Goal: Task Accomplishment & Management: Use online tool/utility

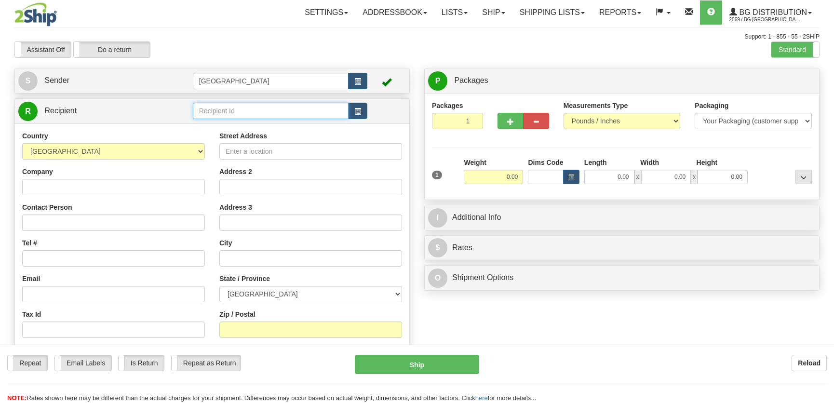
click at [254, 114] on input "text" at bounding box center [271, 111] width 156 height 16
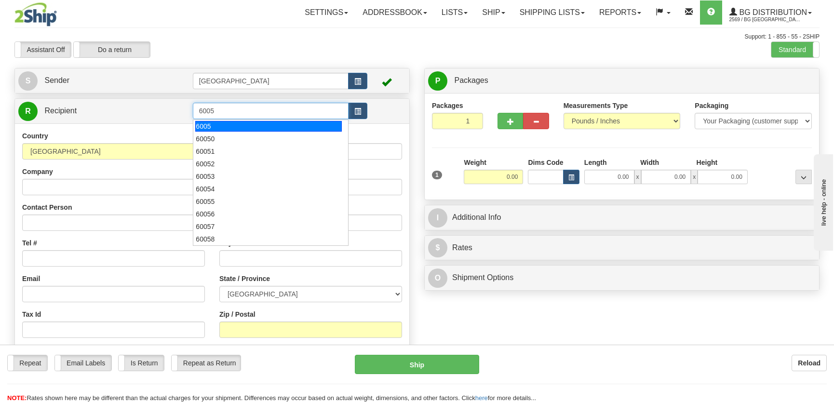
click at [261, 125] on div "6005" at bounding box center [268, 126] width 146 height 11
type input "6005"
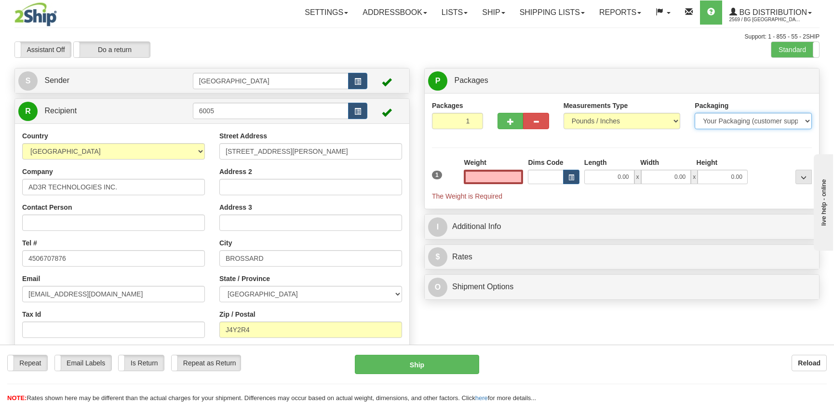
type input "0.00"
click at [726, 124] on select "Your Packaging (customer supplied) Envelope (carrier supplied) Pack (carrier su…" at bounding box center [752, 121] width 117 height 16
select select "2"
click at [694, 113] on select "Your Packaging (customer supplied) Envelope (carrier supplied) Pack (carrier su…" at bounding box center [752, 121] width 117 height 16
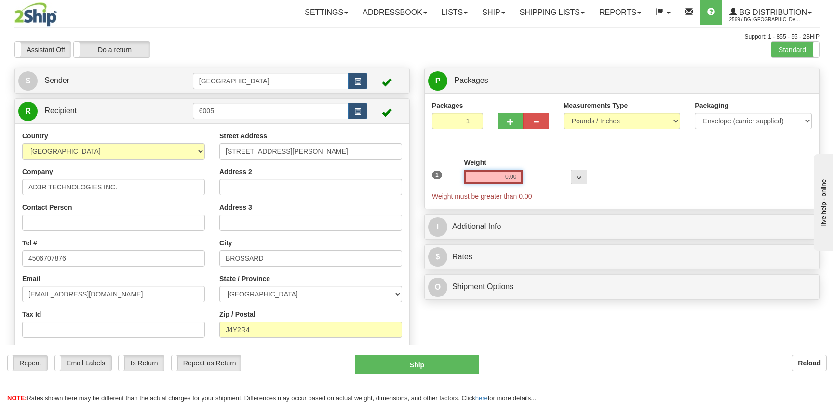
click at [497, 181] on input "0.00" at bounding box center [493, 177] width 59 height 14
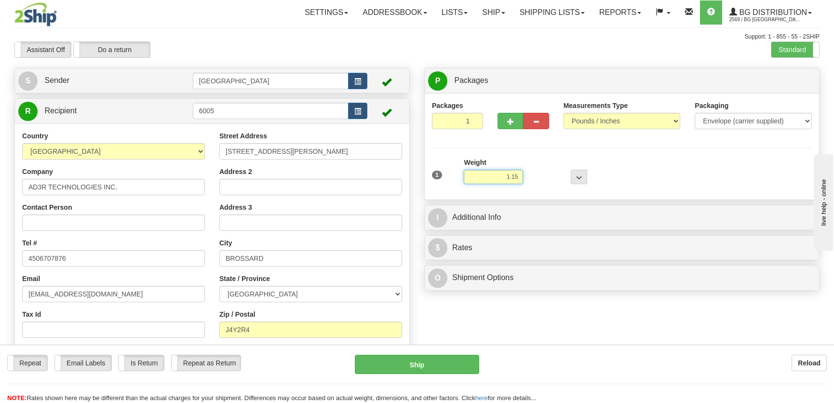
type input "1.15"
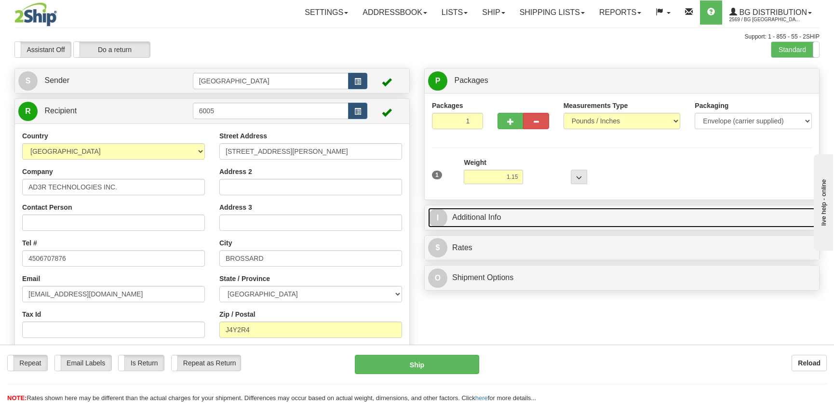
click at [559, 219] on link "I Additional Info" at bounding box center [621, 218] width 387 height 20
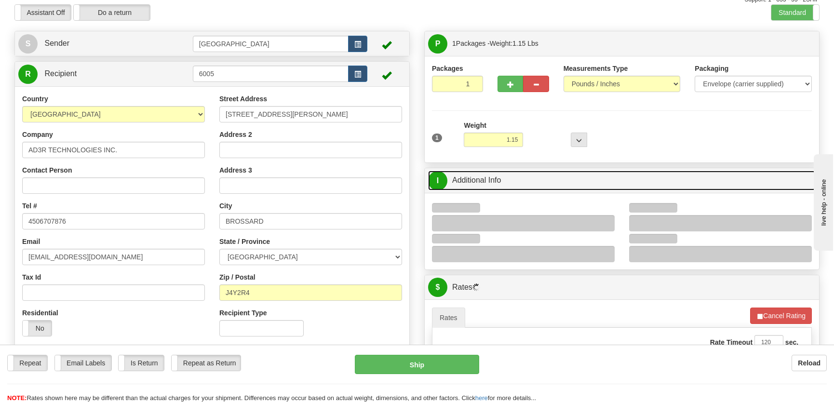
scroll to position [87, 0]
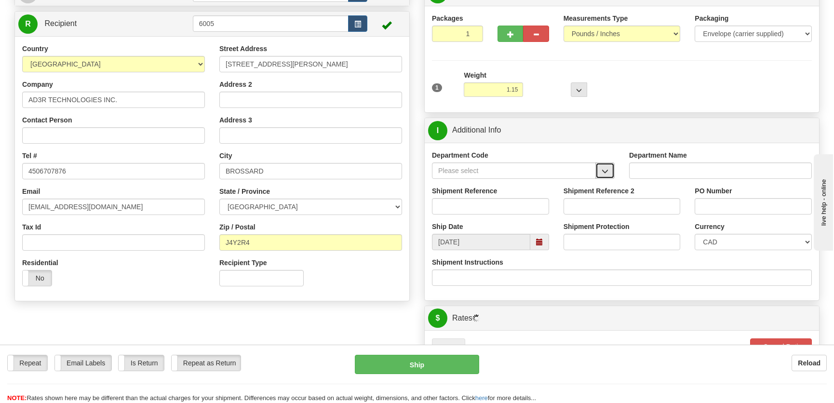
click at [606, 168] on span "button" at bounding box center [604, 171] width 7 height 6
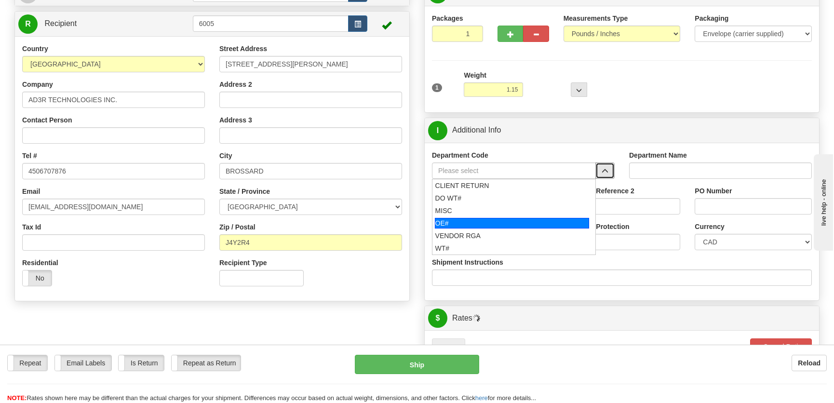
click at [488, 220] on div "OE#" at bounding box center [512, 223] width 155 height 11
type input "OE#"
type input "ORDERS"
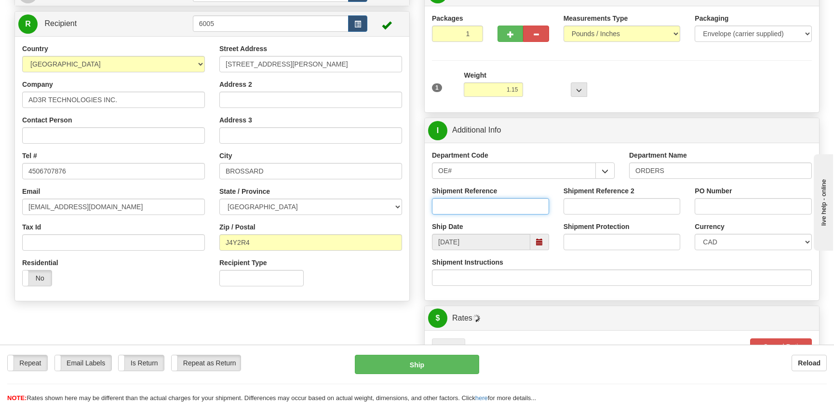
click at [493, 207] on input "Shipment Reference" at bounding box center [490, 206] width 117 height 16
type input "50323524-00"
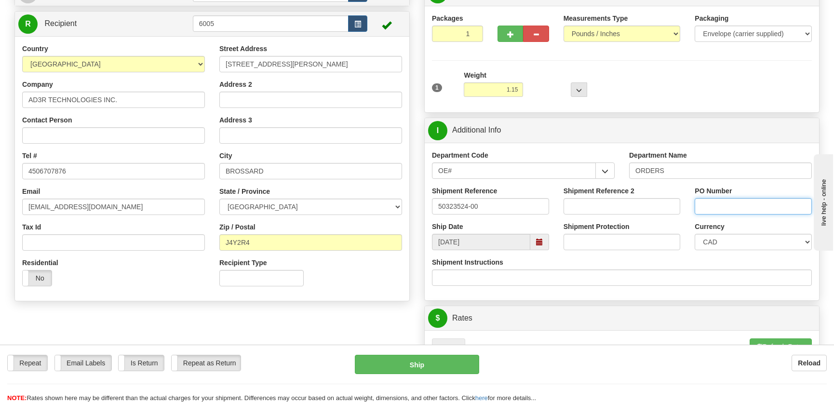
click at [745, 207] on input "PO Number" at bounding box center [752, 206] width 117 height 16
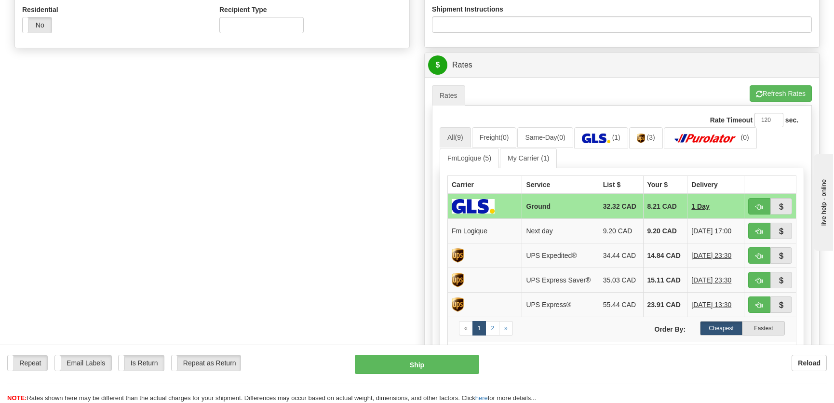
scroll to position [350, 0]
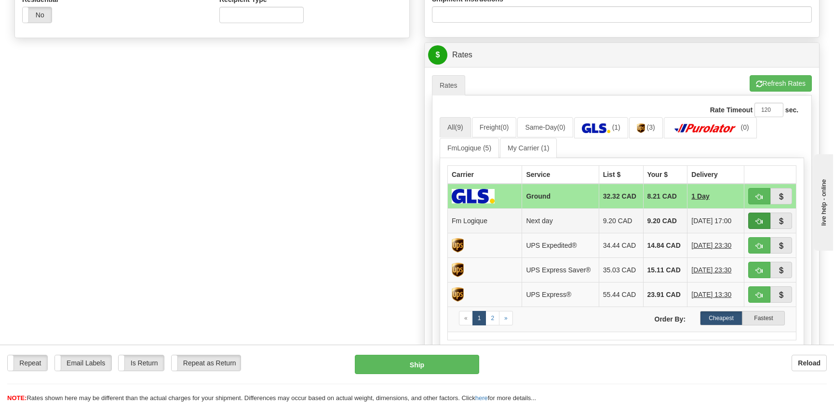
type input "."
click at [757, 218] on span "button" at bounding box center [759, 221] width 7 height 6
type input "jour"
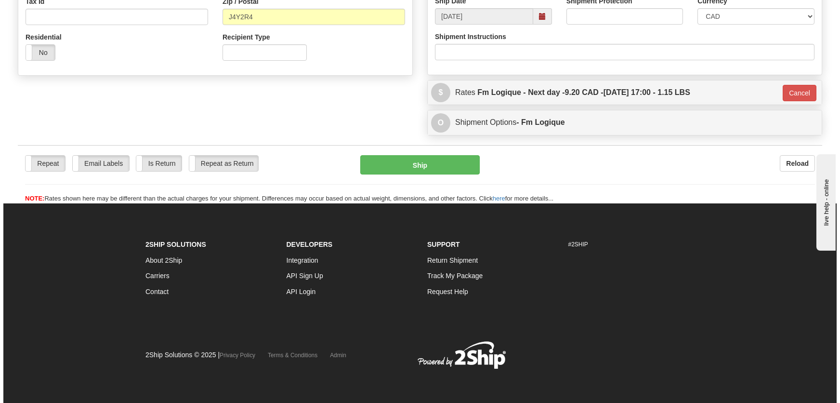
scroll to position [313, 0]
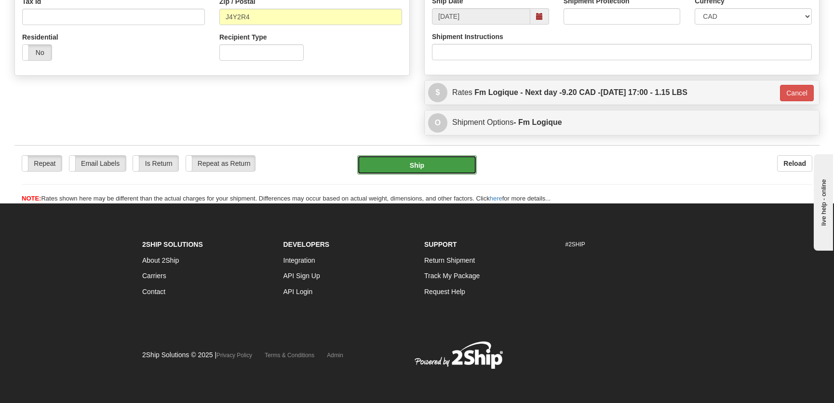
click at [449, 168] on button "Ship" at bounding box center [416, 164] width 119 height 19
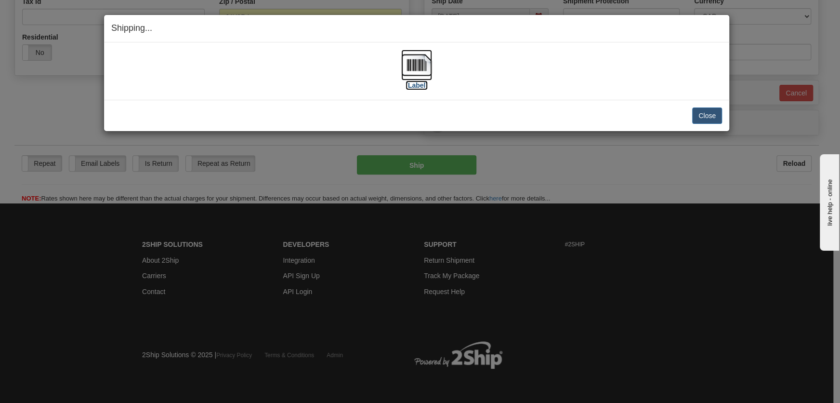
click at [424, 75] on img at bounding box center [416, 65] width 31 height 31
click at [717, 117] on button "Close" at bounding box center [707, 115] width 30 height 16
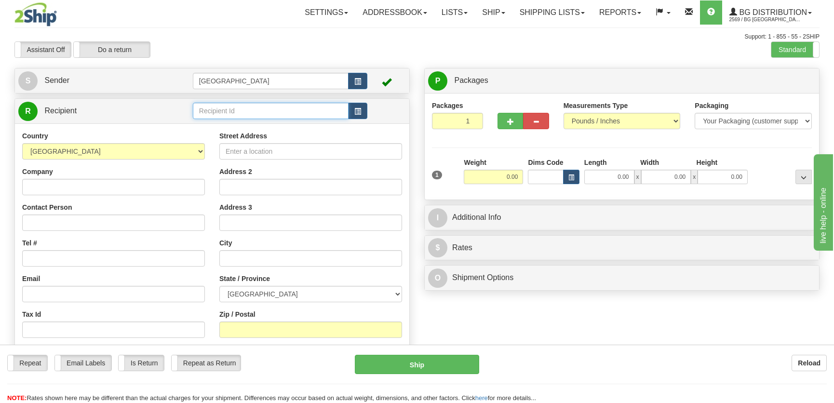
click at [237, 112] on input "text" at bounding box center [271, 111] width 156 height 16
click at [216, 121] on div "9593" at bounding box center [268, 126] width 146 height 11
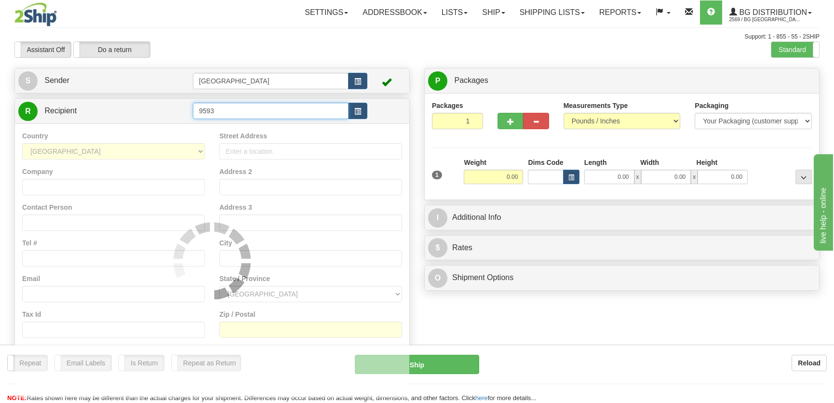
type input "9593"
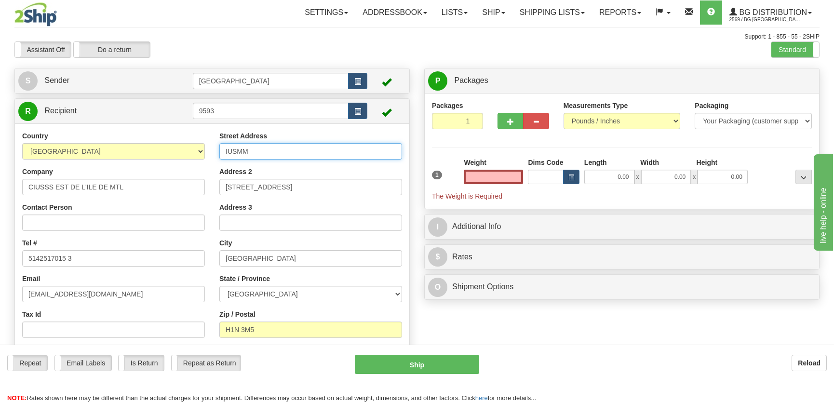
type input "0.00"
click at [290, 147] on input "IUSMM" at bounding box center [310, 151] width 183 height 16
drag, startPoint x: 290, startPoint y: 147, endPoint x: 93, endPoint y: 128, distance: 197.1
click at [93, 128] on div "Country AFGHANISTAN ALAND ISLANDS ALBANIA ALGERIA AMERICAN SAMOA ANDORRA ANGOLA…" at bounding box center [212, 255] width 394 height 265
type input "7401 RUE HOCHELAGA"
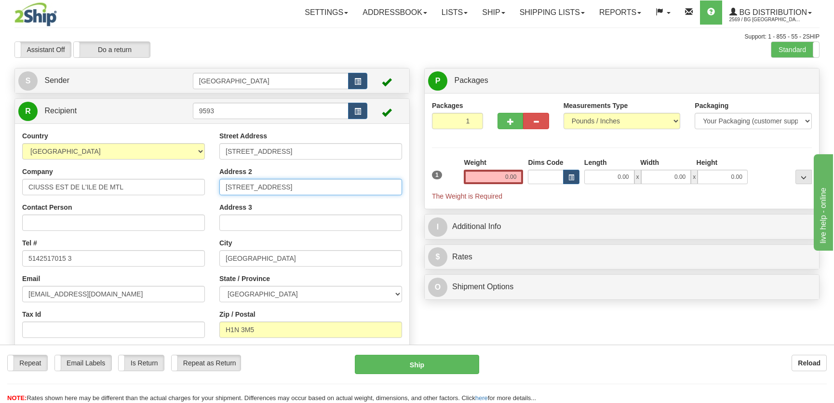
type input "7:30 à 11:30 et 12:30 à 15:15"
click at [611, 180] on input "0.00" at bounding box center [609, 177] width 50 height 14
type input "15.00"
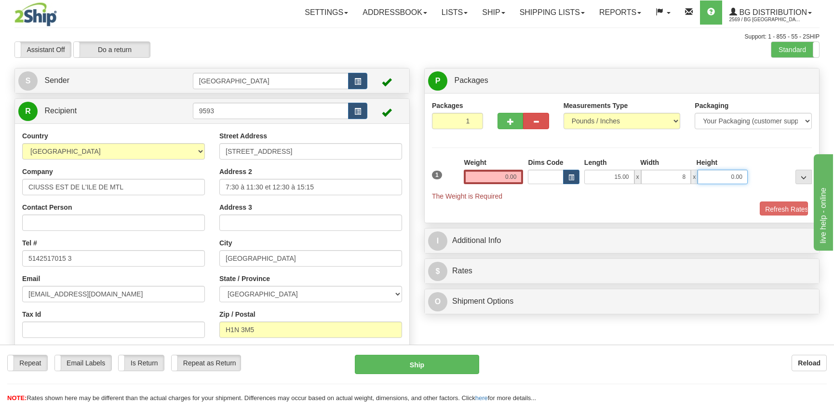
type input "8.00"
type input "6.00"
click at [507, 172] on input "0.00" at bounding box center [493, 177] width 59 height 14
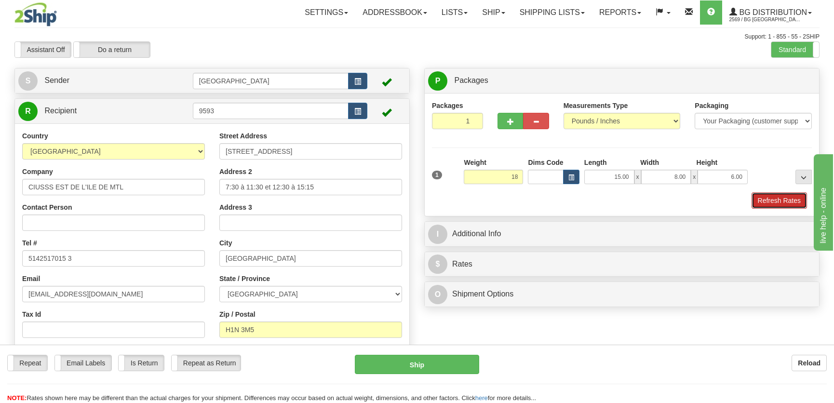
type input "18.00"
click at [773, 202] on button "Refresh Rates" at bounding box center [778, 200] width 55 height 16
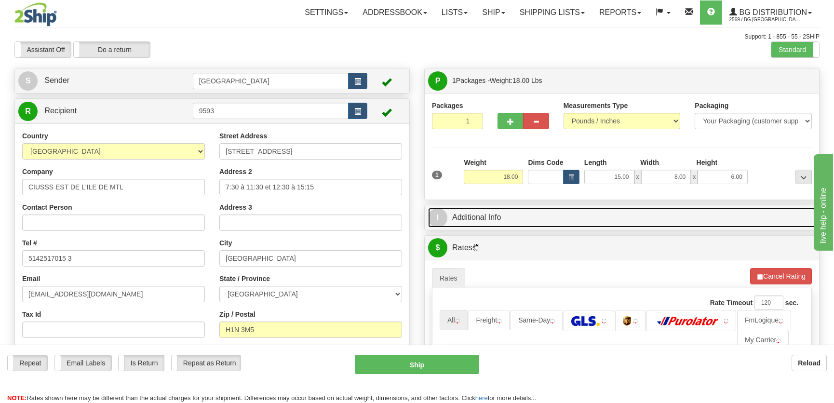
click at [676, 216] on link "I Additional Info" at bounding box center [621, 218] width 387 height 20
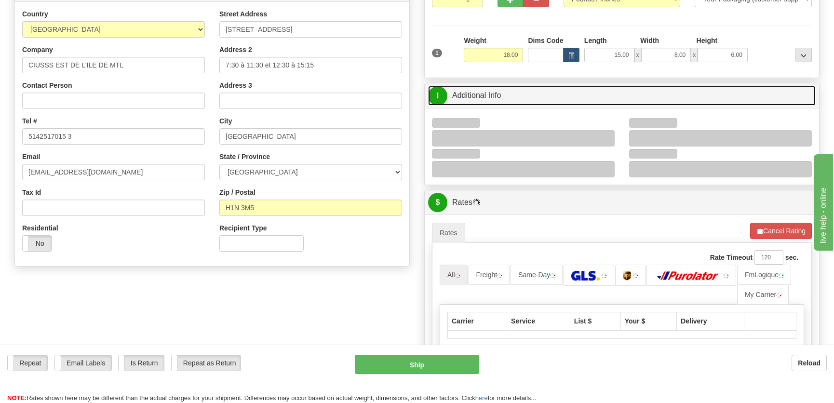
scroll to position [131, 0]
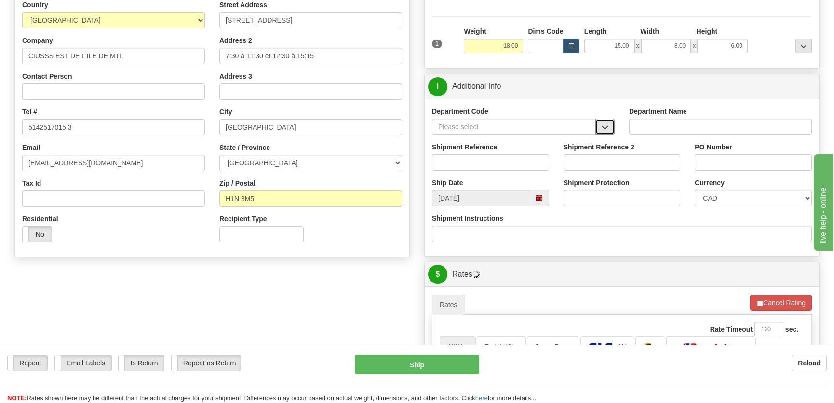
click at [605, 119] on button "button" at bounding box center [604, 127] width 19 height 16
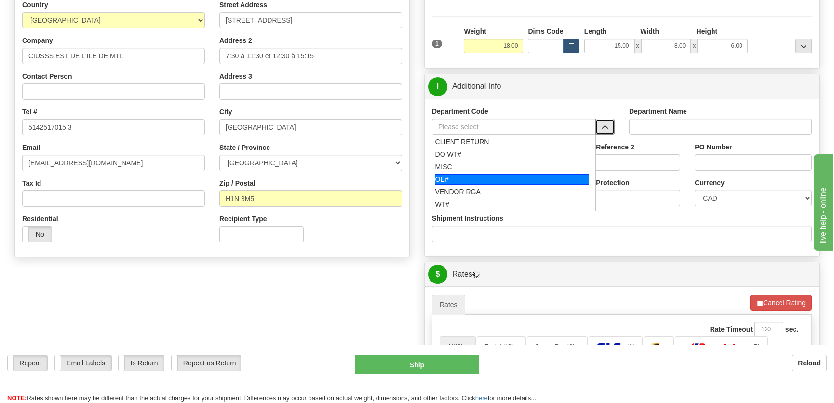
click at [506, 177] on div "OE#" at bounding box center [512, 179] width 155 height 11
type input "OE#"
type input "ORDERS"
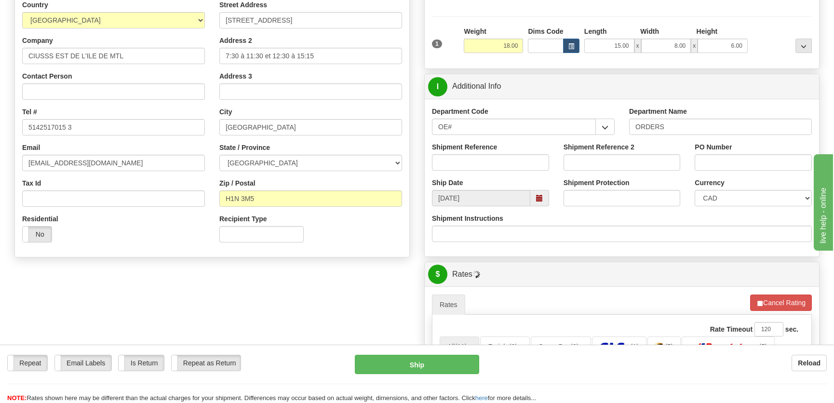
click at [507, 172] on div "Shipment Reference" at bounding box center [490, 160] width 132 height 36
click at [506, 169] on input "Shipment Reference" at bounding box center [490, 162] width 117 height 16
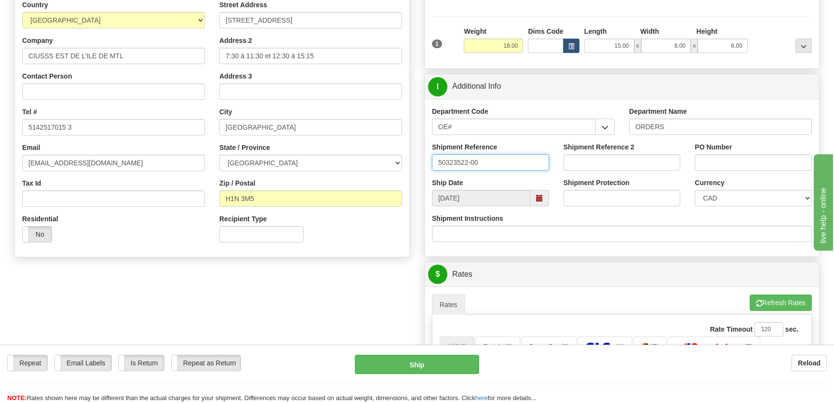
type input "50323522-00"
click at [737, 159] on input "PO Number" at bounding box center [752, 162] width 117 height 16
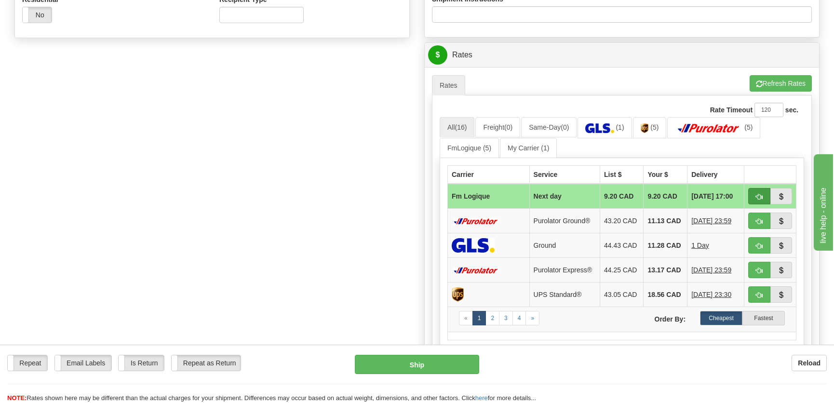
type input "."
click at [758, 194] on span "button" at bounding box center [759, 197] width 7 height 6
type input "jour"
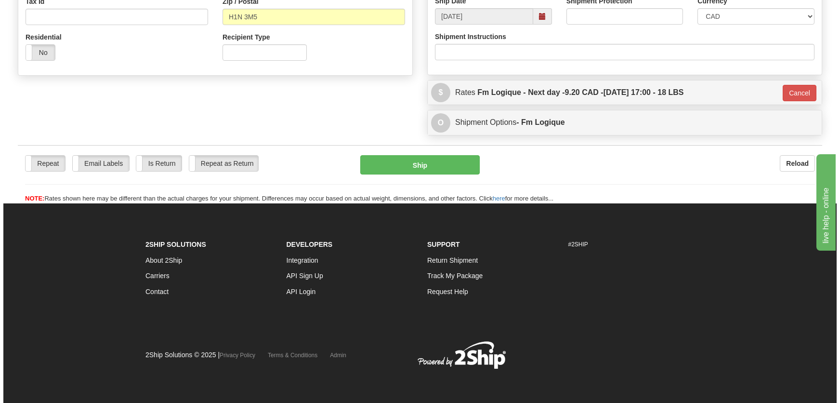
scroll to position [313, 0]
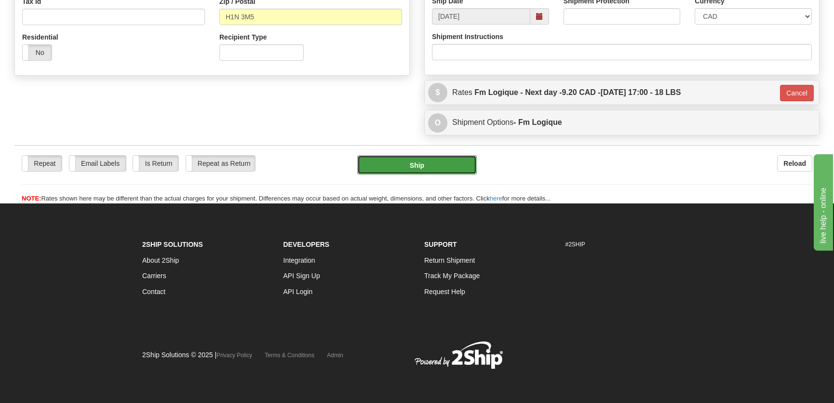
click at [432, 166] on button "Ship" at bounding box center [416, 164] width 119 height 19
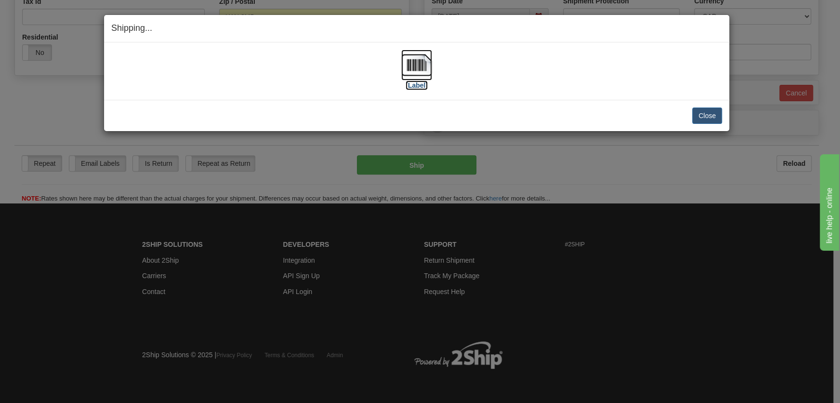
click at [418, 80] on img at bounding box center [416, 65] width 31 height 31
click at [703, 112] on button "Close" at bounding box center [707, 115] width 30 height 16
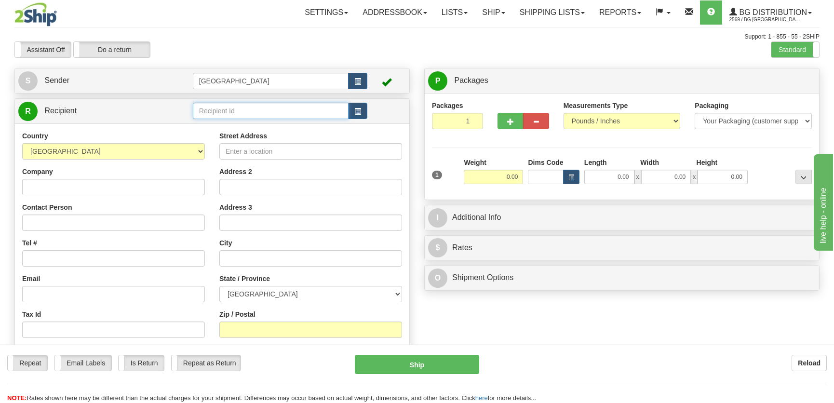
click at [242, 116] on input "text" at bounding box center [271, 111] width 156 height 16
click at [253, 123] on div "1019" at bounding box center [268, 126] width 145 height 10
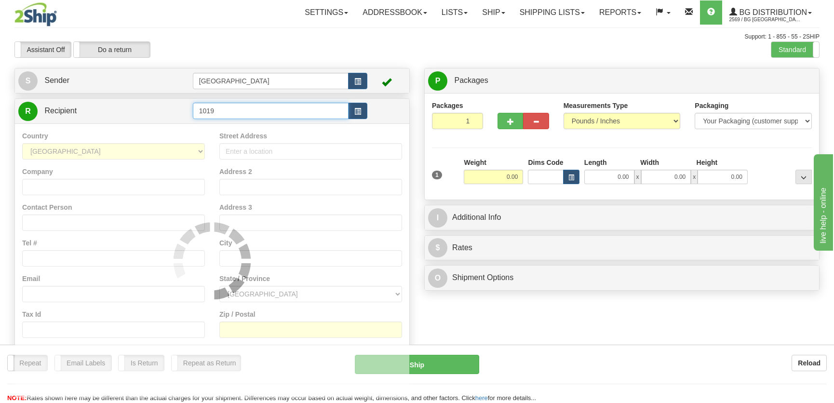
type input "1019"
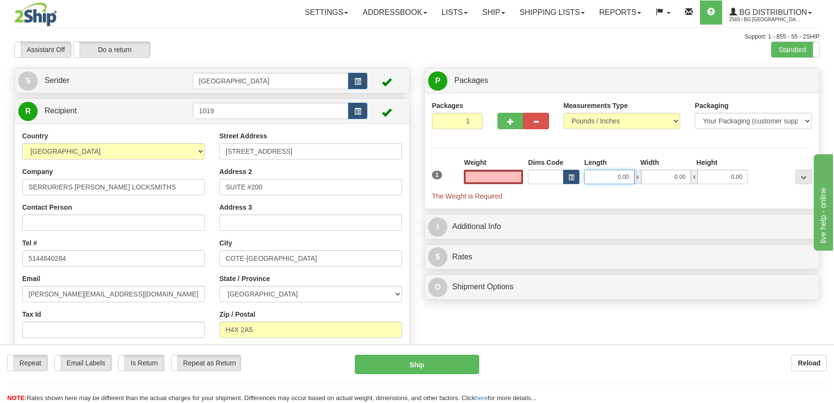
type input "0.00"
click at [595, 178] on input "0.00" at bounding box center [609, 177] width 50 height 14
type input "21.00"
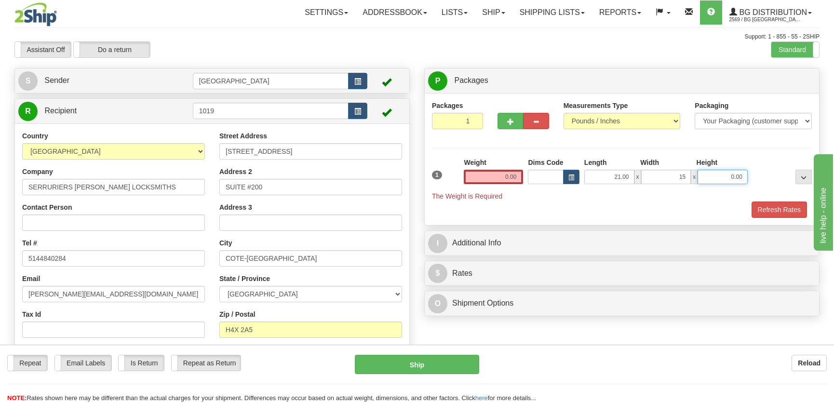
type input "15.00"
type input "10.00"
click at [501, 177] on input "0.00" at bounding box center [493, 177] width 59 height 14
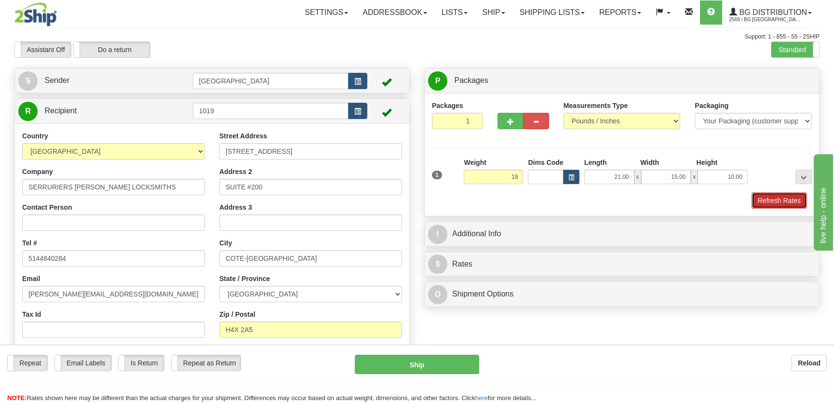
type input "18.00"
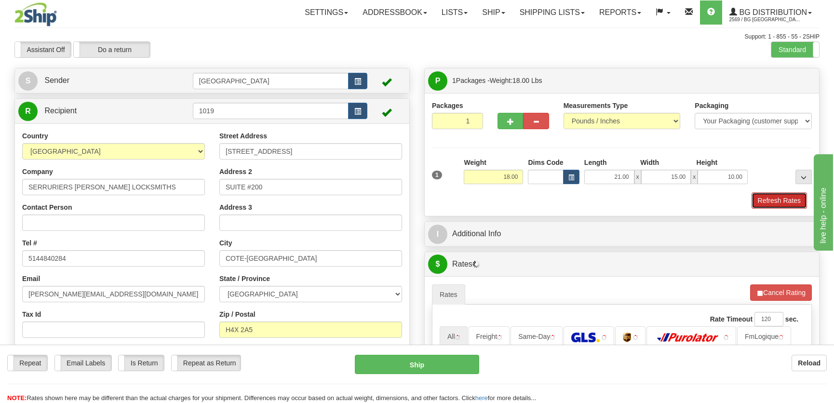
click at [766, 202] on button "Refresh Rates" at bounding box center [778, 200] width 55 height 16
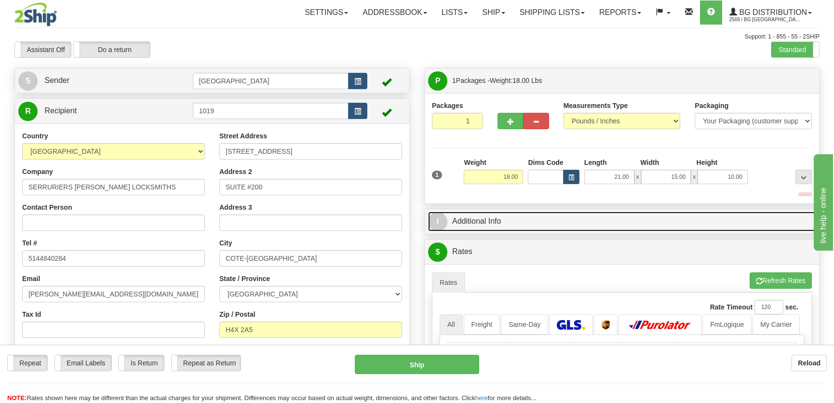
click at [712, 215] on link "I Additional Info" at bounding box center [621, 222] width 387 height 20
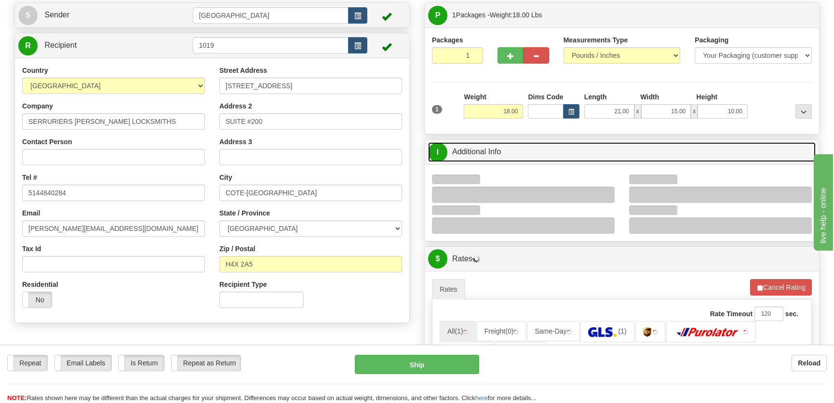
scroll to position [87, 0]
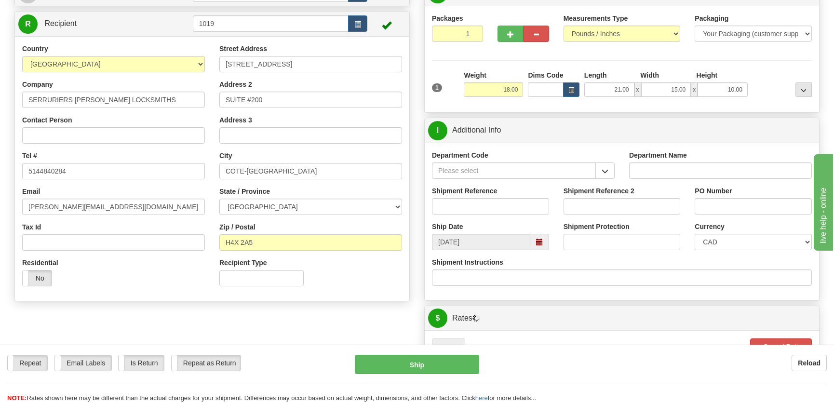
click at [602, 168] on span "button" at bounding box center [604, 171] width 7 height 6
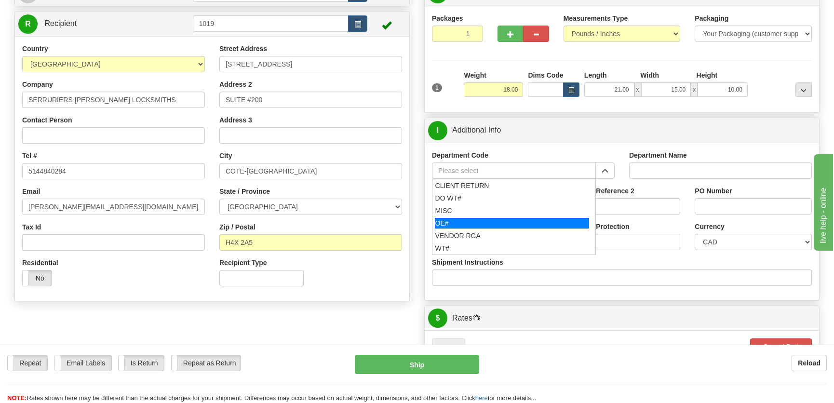
click at [508, 223] on div "OE#" at bounding box center [512, 223] width 155 height 11
type input "OE#"
type input "ORDERS"
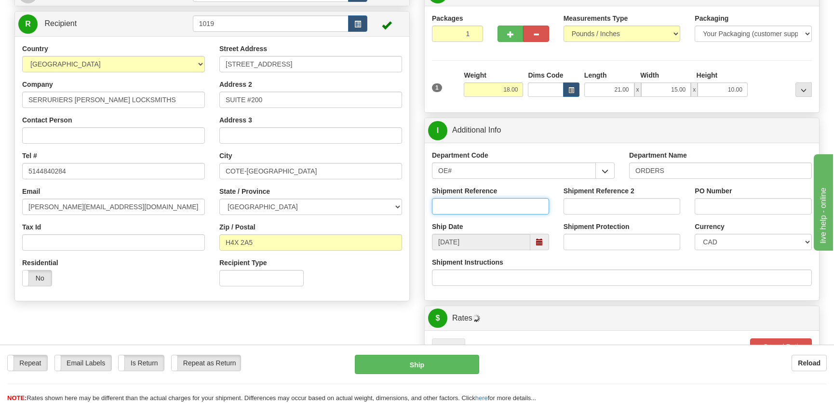
click at [514, 208] on input "Shipment Reference" at bounding box center [490, 206] width 117 height 16
type input "50323457-01"
click at [774, 200] on div "PO Number" at bounding box center [752, 200] width 117 height 28
click at [768, 216] on div "PO Number" at bounding box center [753, 204] width 132 height 36
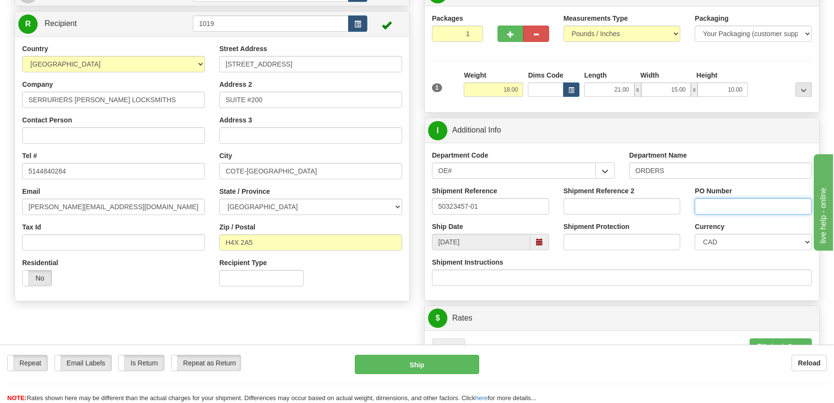
click at [768, 209] on input "PO Number" at bounding box center [752, 206] width 117 height 16
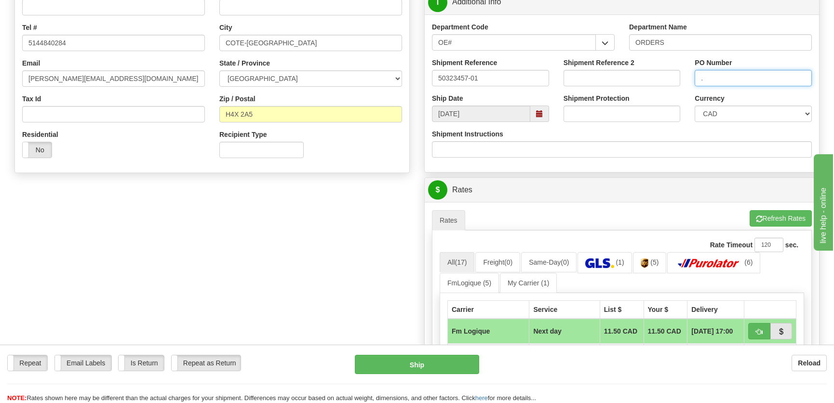
scroll to position [306, 0]
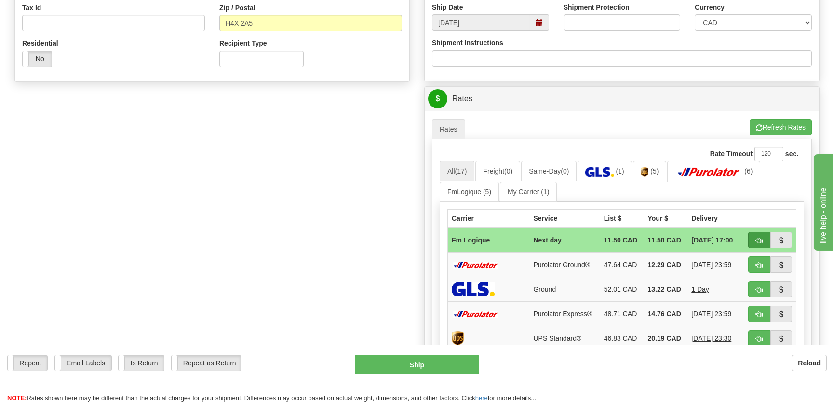
type input "."
click at [754, 237] on button "button" at bounding box center [759, 240] width 22 height 16
type input "jour"
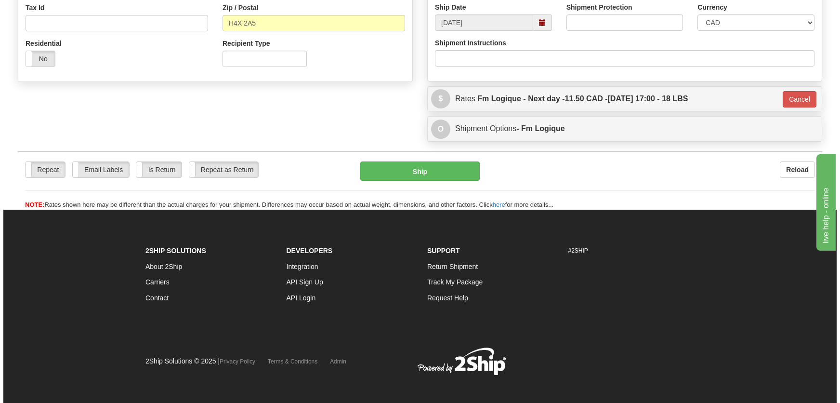
scroll to position [303, 0]
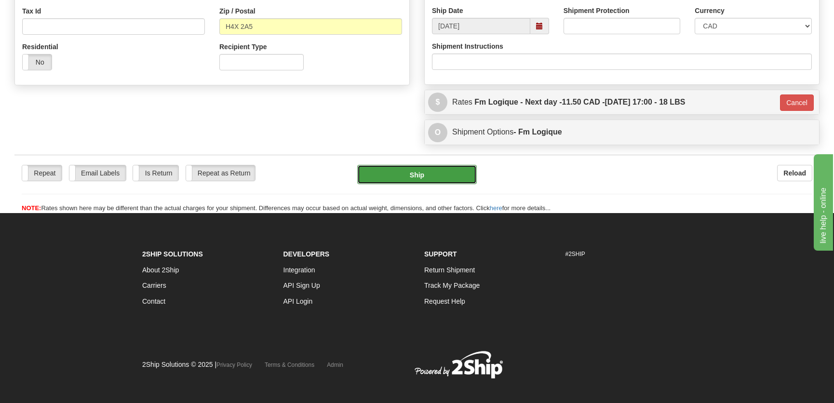
click at [430, 173] on button "Ship" at bounding box center [416, 174] width 119 height 19
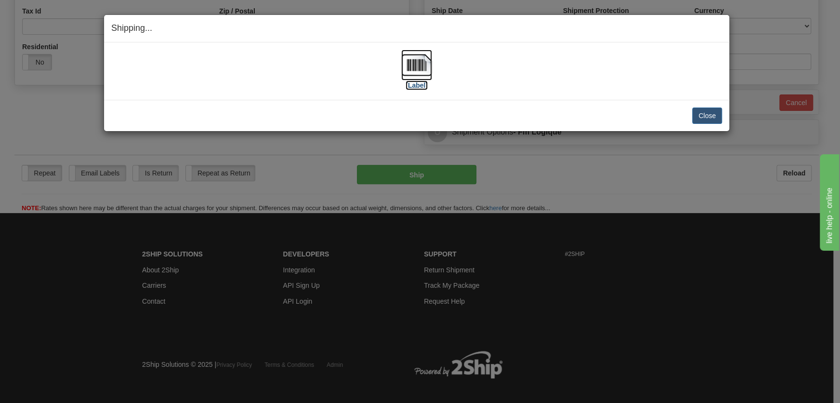
click at [420, 78] on img at bounding box center [416, 65] width 31 height 31
click at [706, 116] on button "Close" at bounding box center [707, 115] width 30 height 16
